Goal: Information Seeking & Learning: Learn about a topic

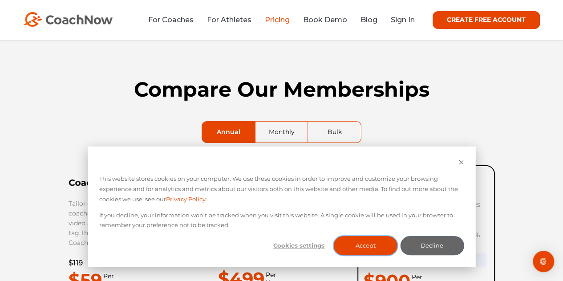
click at [368, 243] on button "Accept" at bounding box center [366, 245] width 64 height 19
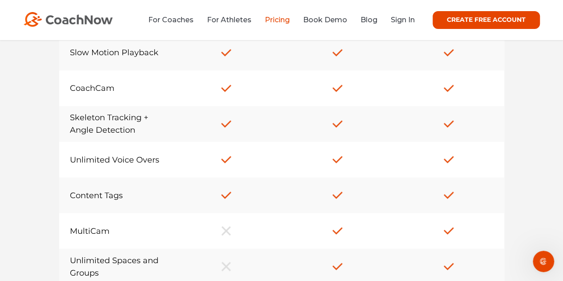
scroll to position [705, 0]
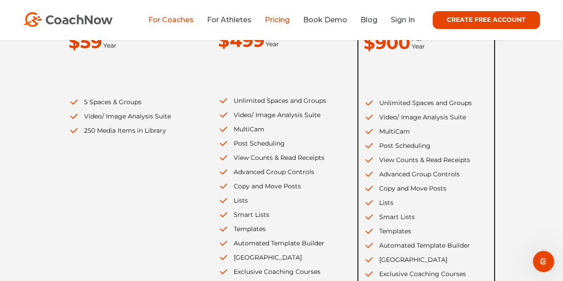
click at [178, 22] on link "For Coaches" at bounding box center [170, 20] width 45 height 8
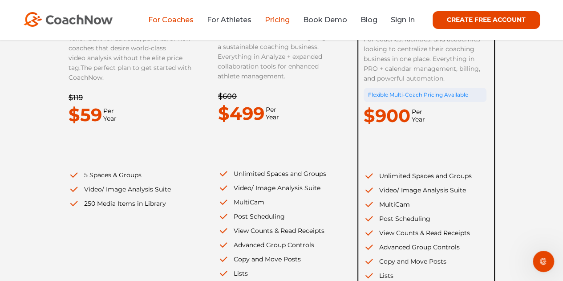
scroll to position [165, 0]
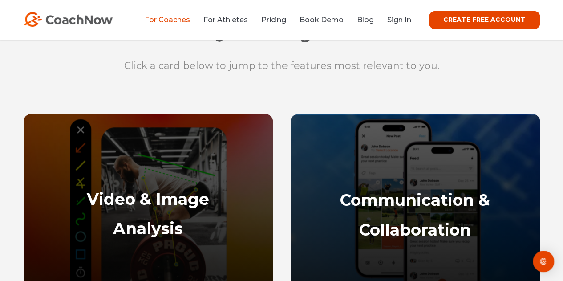
scroll to position [372, 0]
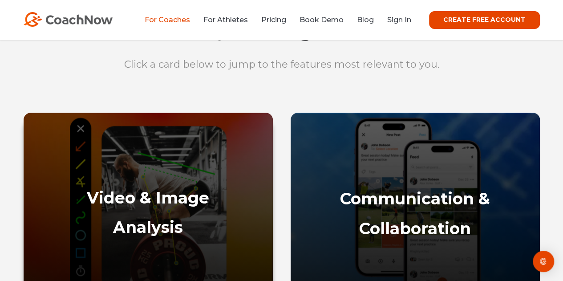
click at [180, 188] on strong "Video & Image" at bounding box center [148, 198] width 122 height 20
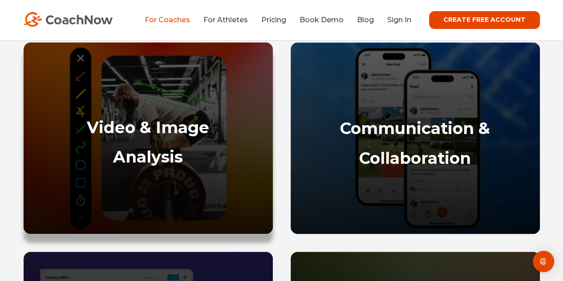
scroll to position [448, 0]
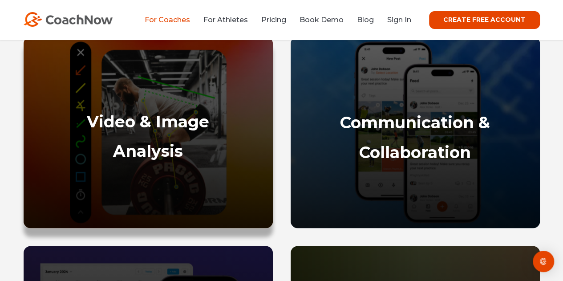
click at [157, 148] on strong "Analysis" at bounding box center [148, 151] width 70 height 20
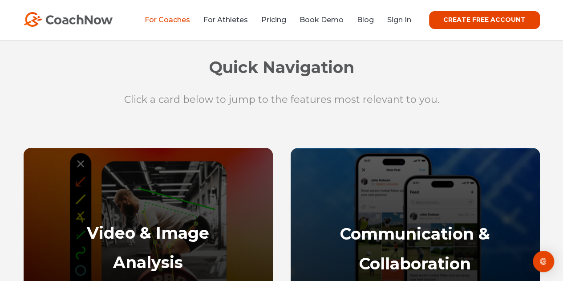
scroll to position [338, 0]
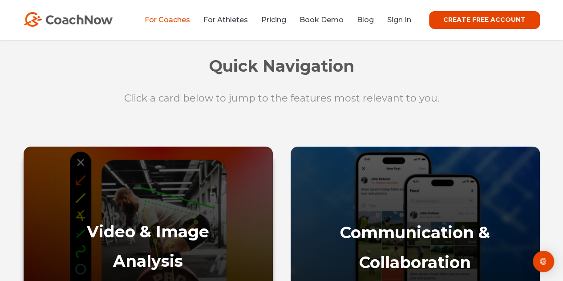
click at [134, 204] on div "Video & Image Analysis" at bounding box center [148, 269] width 249 height 138
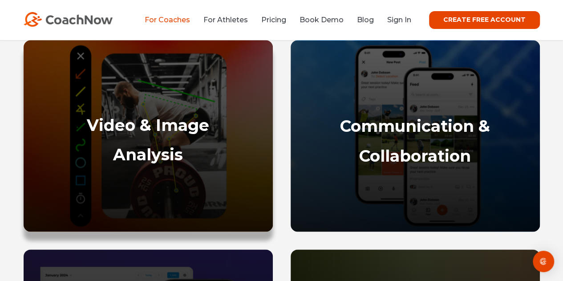
scroll to position [445, 0]
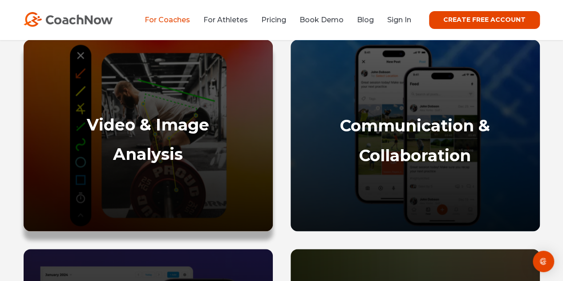
click at [154, 157] on strong "Analysis" at bounding box center [148, 154] width 70 height 20
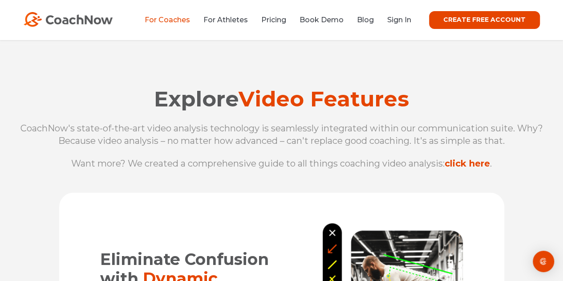
scroll to position [918, 0]
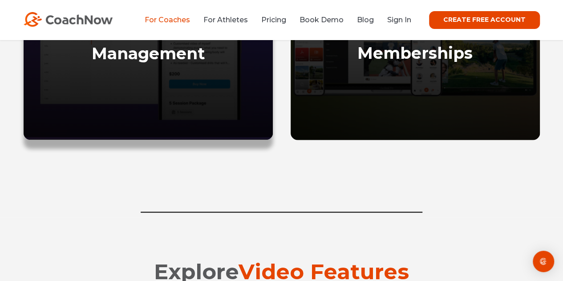
click at [176, 45] on strong "Management" at bounding box center [148, 54] width 113 height 20
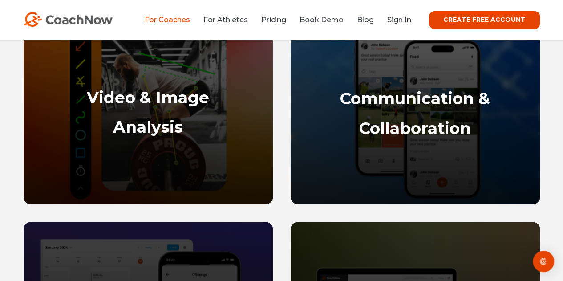
scroll to position [450, 0]
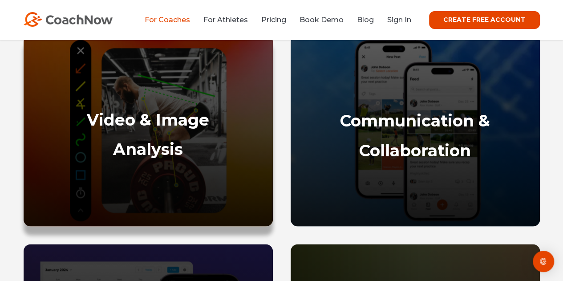
click at [149, 113] on strong "Video & Image" at bounding box center [148, 120] width 122 height 20
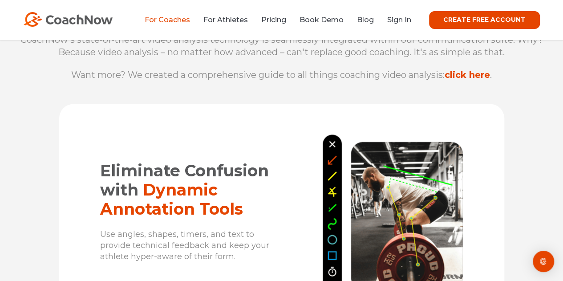
scroll to position [1007, 0]
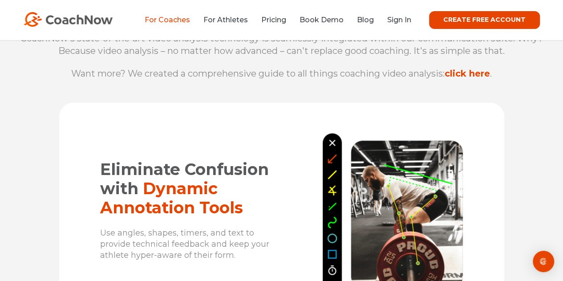
click at [486, 74] on link "click here" at bounding box center [467, 73] width 45 height 11
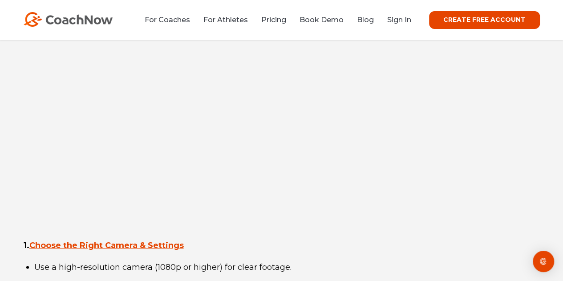
scroll to position [2448, 0]
